Goal: Contribute content: Add original content to the website for others to see

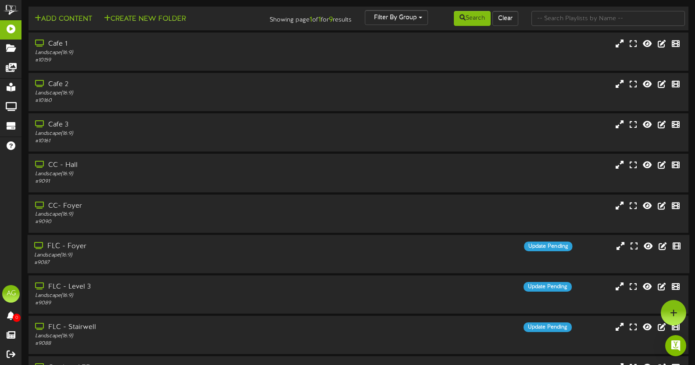
scroll to position [64, 0]
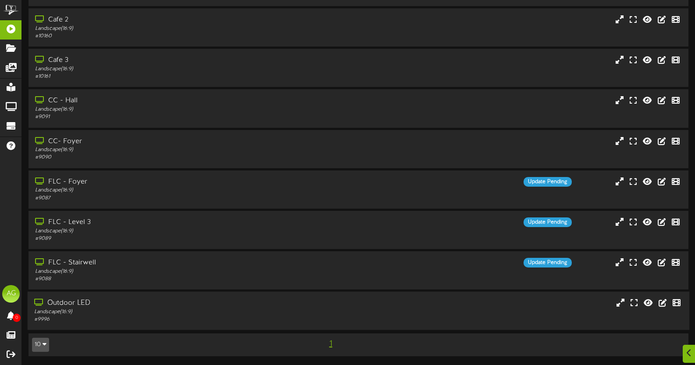
click at [131, 313] on div "Landscape ( 16:9 )" at bounding box center [165, 311] width 263 height 7
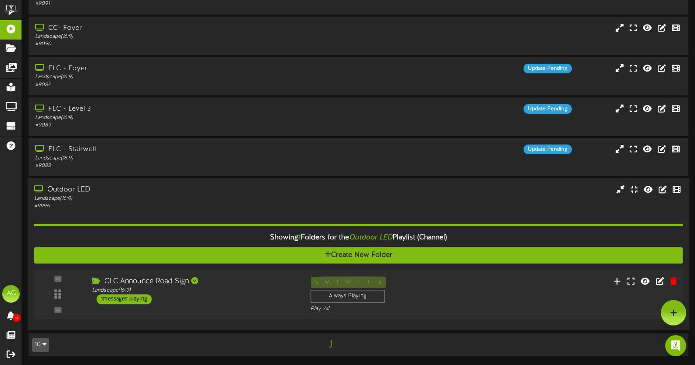
scroll to position [177, 0]
click at [122, 303] on div "1 messages playing" at bounding box center [124, 299] width 55 height 10
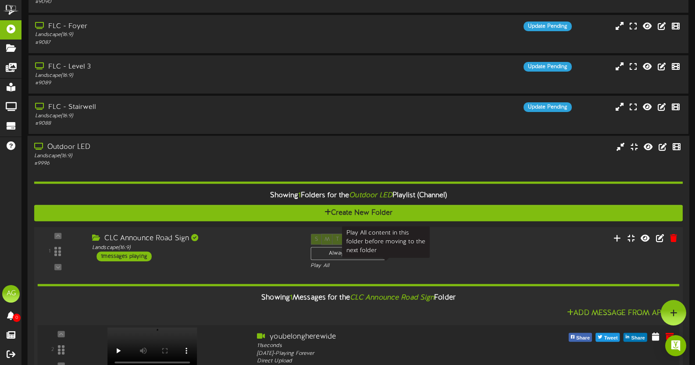
scroll to position [285, 0]
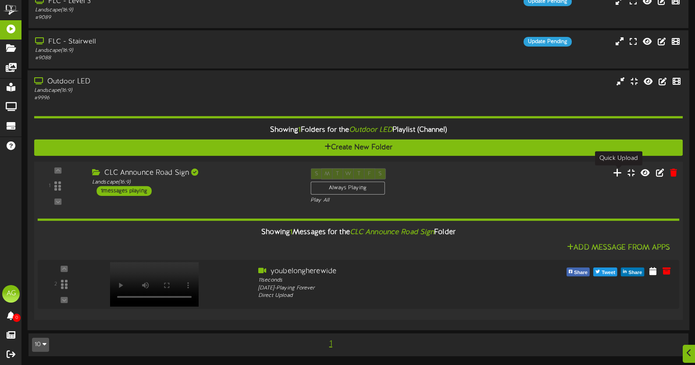
click at [618, 174] on icon at bounding box center [617, 173] width 9 height 10
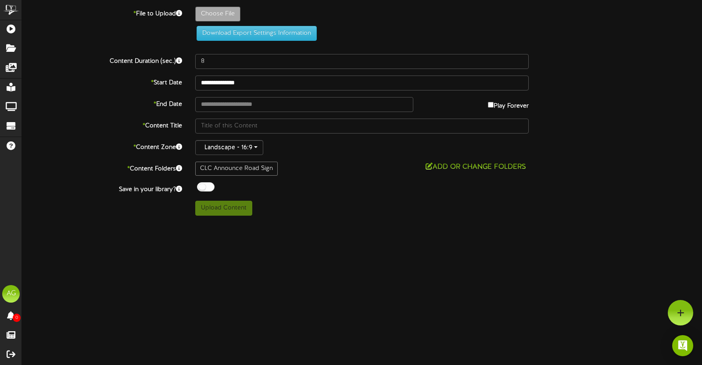
type input "**********"
type input "Standingfirm3169wide"
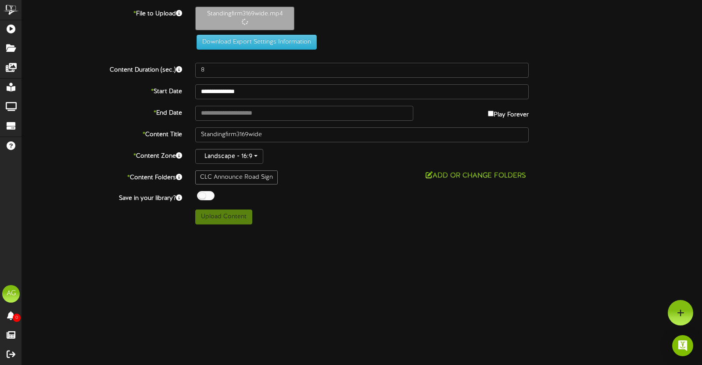
type input "12"
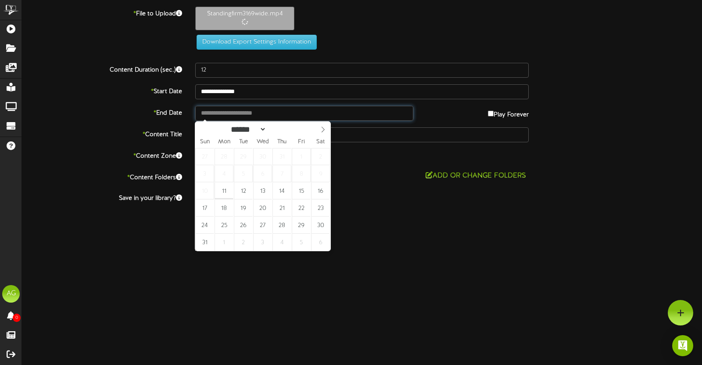
click at [255, 117] on input "text" at bounding box center [304, 113] width 218 height 15
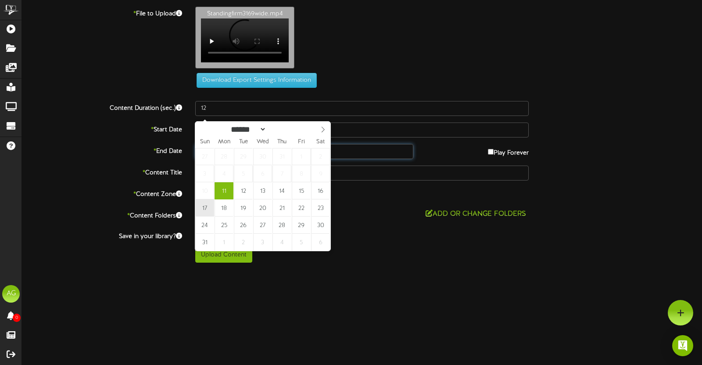
type input "**********"
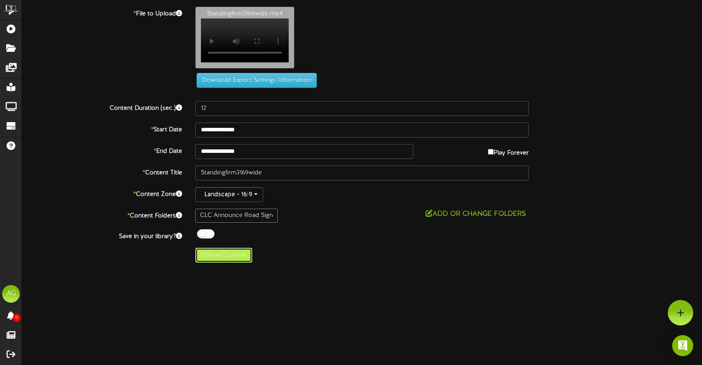
click at [228, 262] on button "Upload Content" at bounding box center [223, 254] width 57 height 15
